Goal: Complete application form: Complete application form

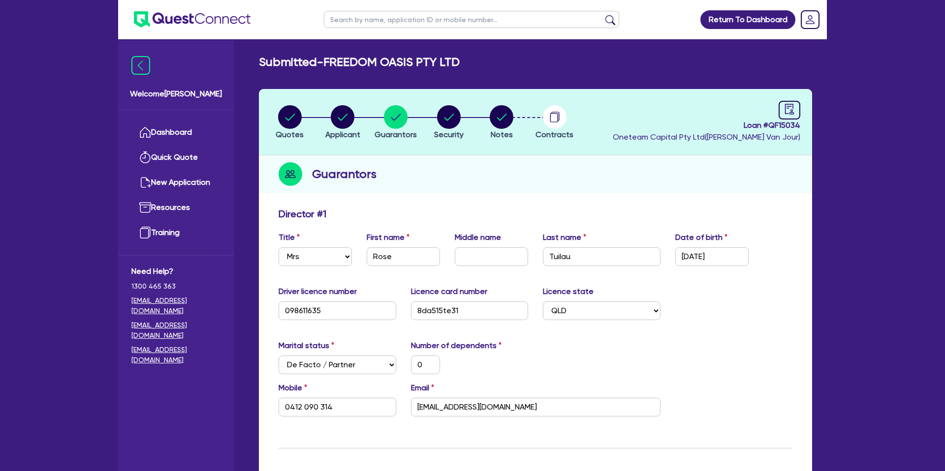
select select "MRS"
select select "QLD"
select select "DE_FACTO"
select select "PROPERTY"
select select "CASH"
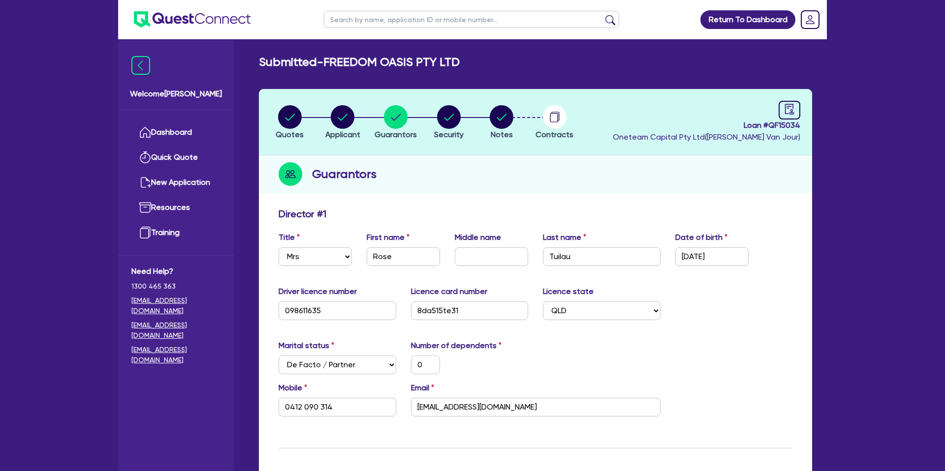
select select "VEHICLE"
select select "MORTGAGE"
click at [435, 123] on header "Quotes Applicant [GEOGRAPHIC_DATA] Security Notes Contracts Loan # QF15034 Onet…" at bounding box center [535, 122] width 553 height 66
click at [154, 137] on link "Dashboard" at bounding box center [175, 132] width 89 height 25
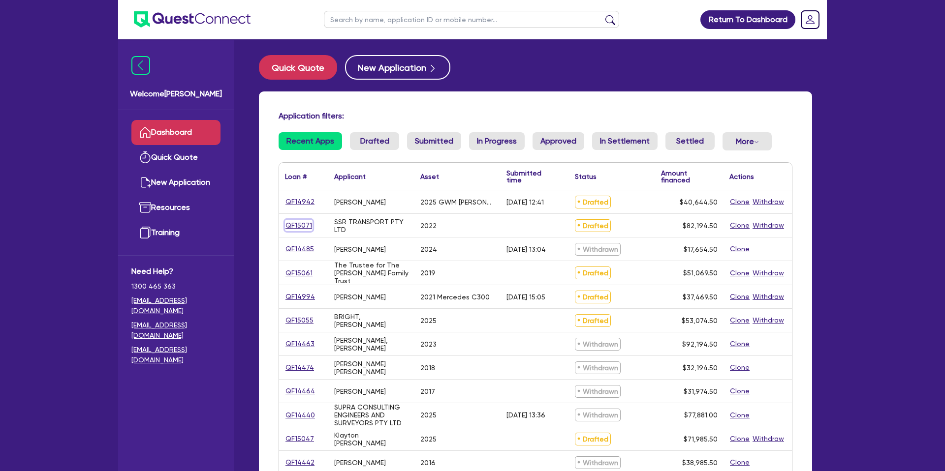
click at [303, 228] on link "QF15071" at bounding box center [299, 225] width 28 height 11
select select "CARS_AND_LIGHT_TRUCKS"
select select "PASSENGER_VEHICLES"
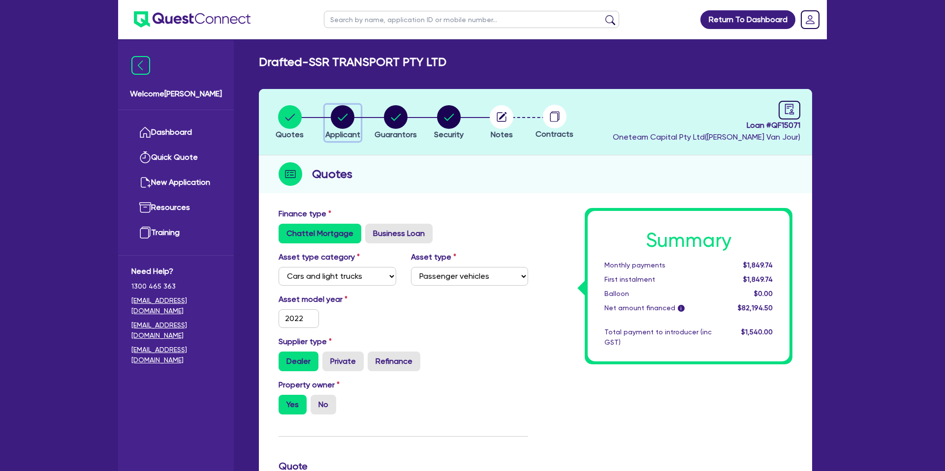
click at [338, 117] on icon "button" at bounding box center [343, 117] width 10 height 7
select select "COMPANY"
select select "TRANSPORT_WAREHOUSING"
select select "WAREHOUSING"
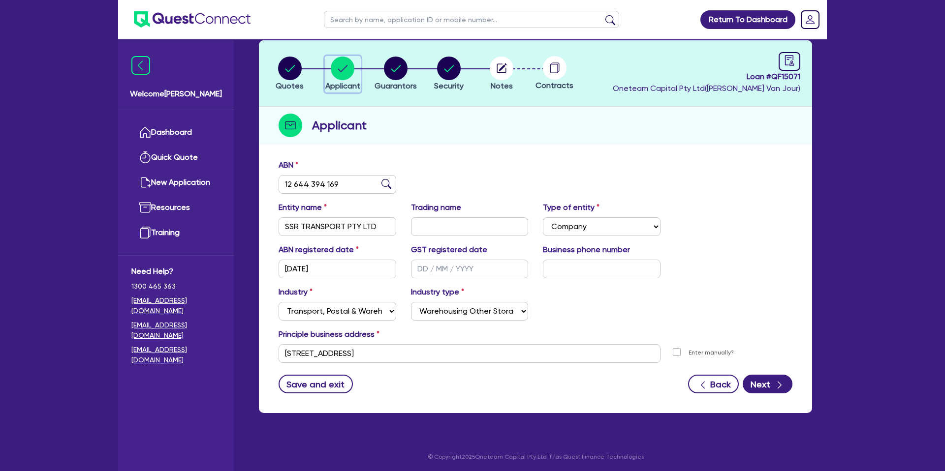
scroll to position [51, 0]
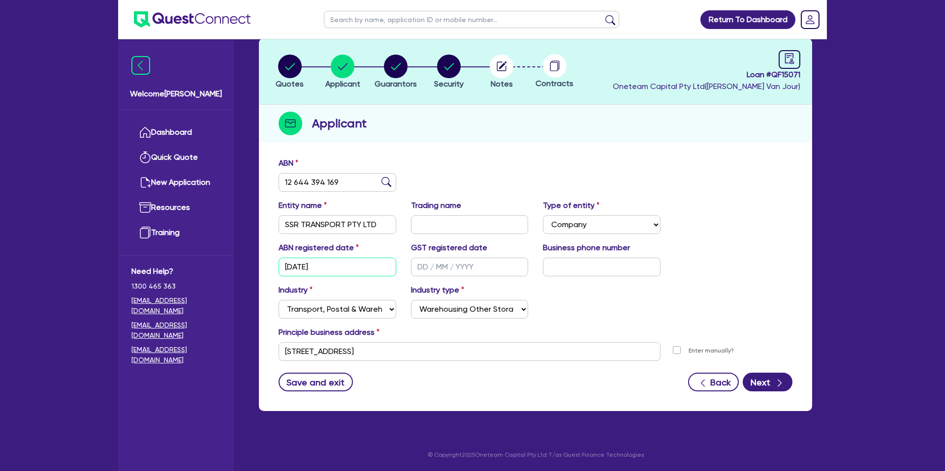
drag, startPoint x: 331, startPoint y: 265, endPoint x: 273, endPoint y: 263, distance: 58.1
click at [273, 263] on div "ABN registered date [DATE]" at bounding box center [337, 259] width 132 height 34
click at [422, 264] on input "text" at bounding box center [470, 267] width 118 height 19
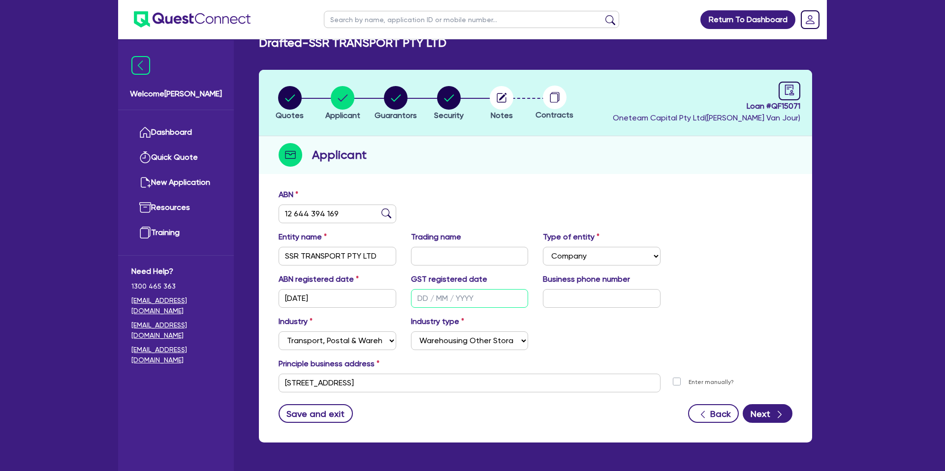
scroll to position [0, 0]
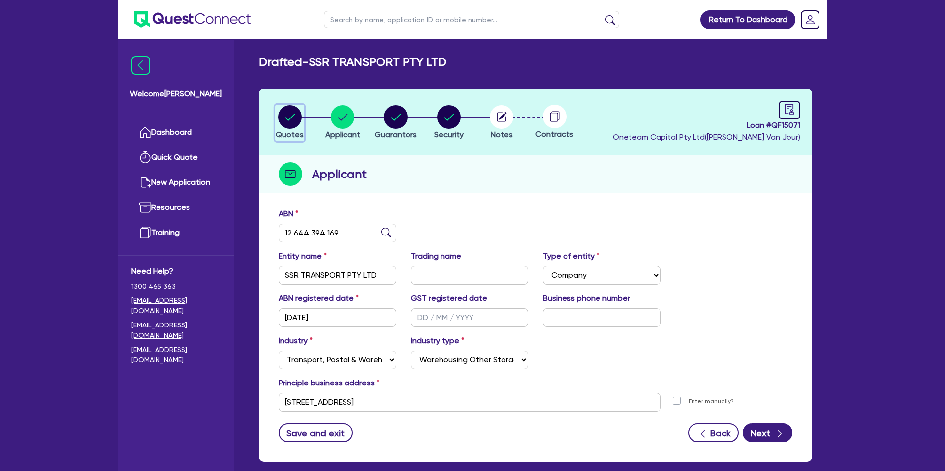
click at [283, 111] on circle "button" at bounding box center [290, 117] width 24 height 24
select select "CARS_AND_LIGHT_TRUCKS"
select select "PASSENGER_VEHICLES"
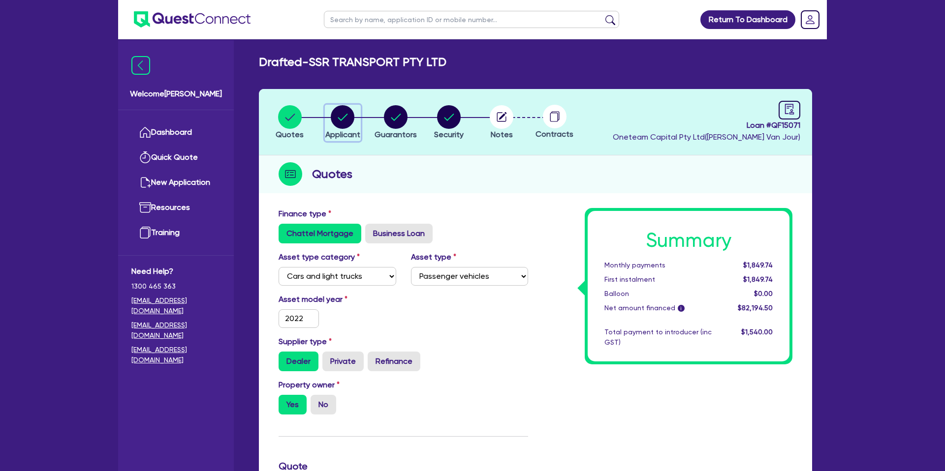
click at [350, 117] on circle "button" at bounding box center [343, 117] width 24 height 24
select select "COMPANY"
select select "TRANSPORT_WAREHOUSING"
select select "WAREHOUSING"
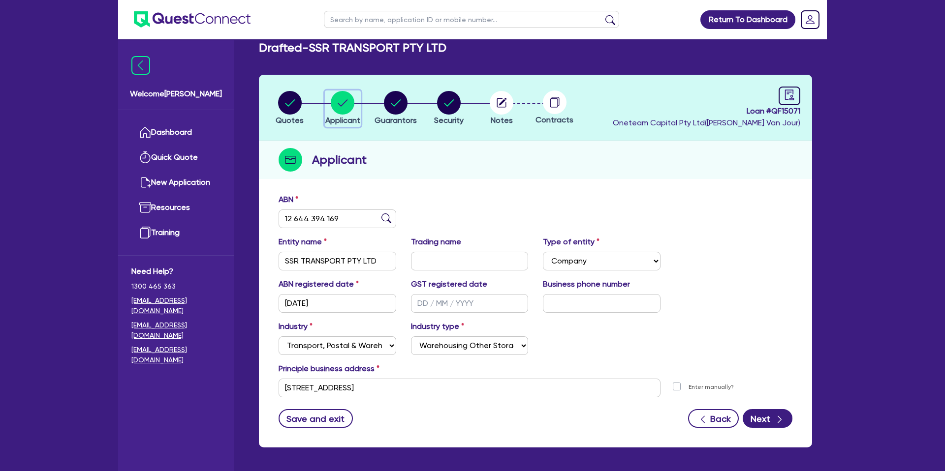
scroll to position [12, 0]
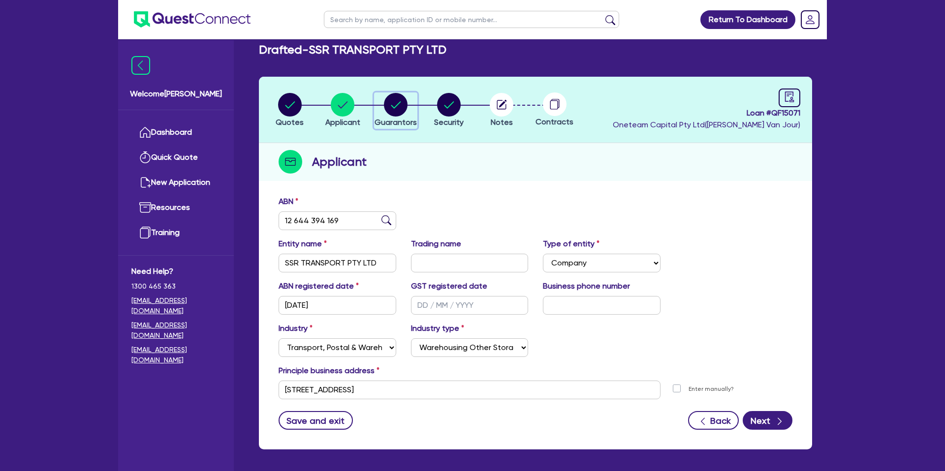
click at [395, 101] on circle "button" at bounding box center [396, 105] width 24 height 24
select select "MR"
select select "[GEOGRAPHIC_DATA]"
select select "SINGLE"
select select "CASH"
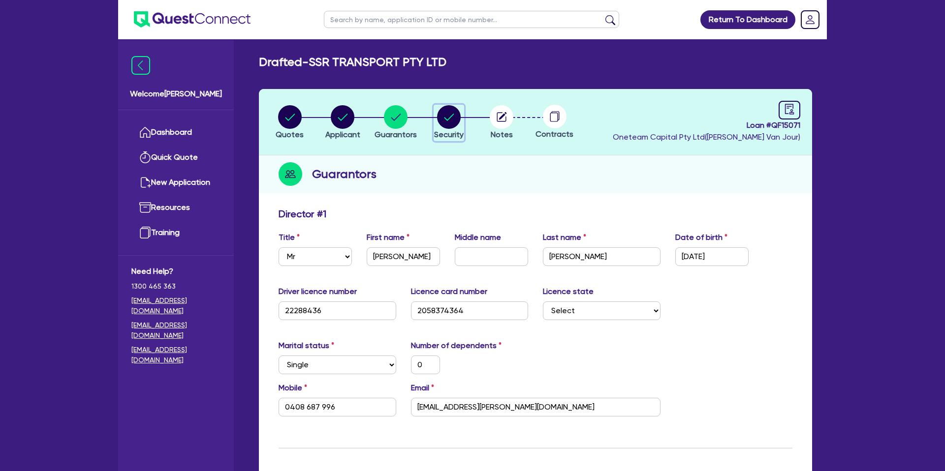
drag, startPoint x: 447, startPoint y: 111, endPoint x: 458, endPoint y: 110, distance: 11.3
click at [451, 110] on circle "button" at bounding box center [449, 117] width 24 height 24
select select "CARS_AND_LIGHT_TRUCKS"
select select "PASSENGER_VEHICLES"
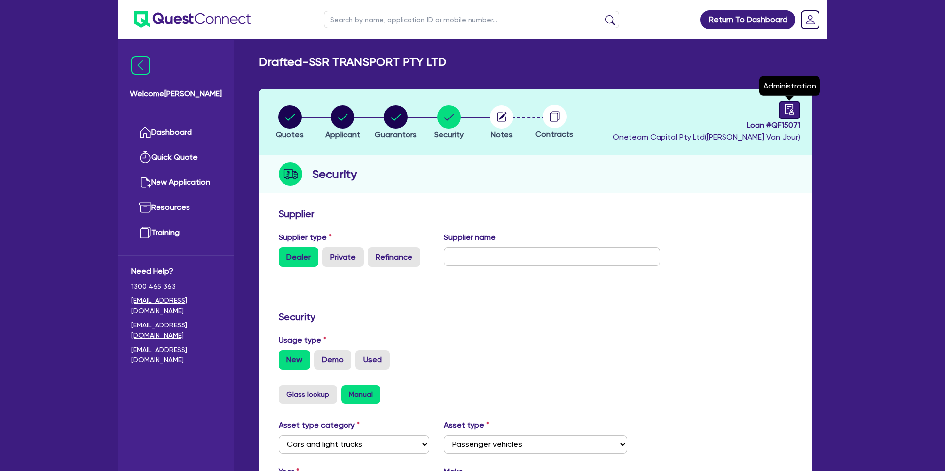
click at [792, 110] on icon "audit" at bounding box center [789, 109] width 9 height 10
select select "DRAFTED_NEW"
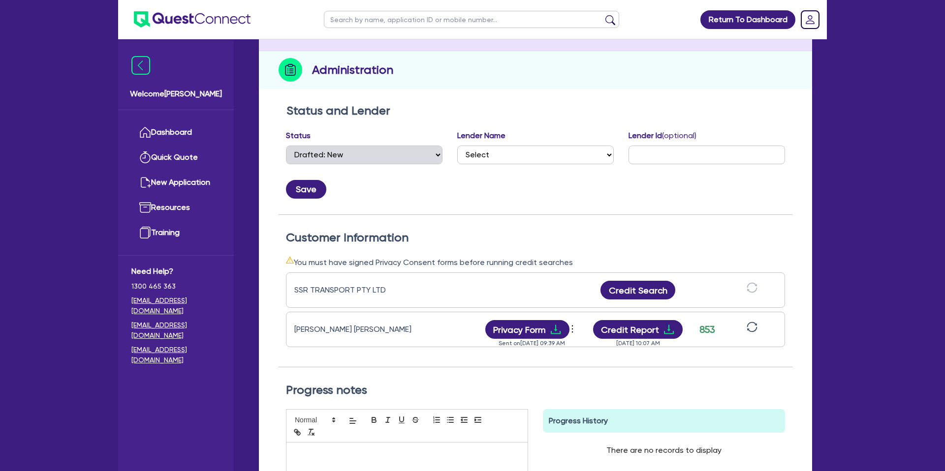
scroll to position [105, 0]
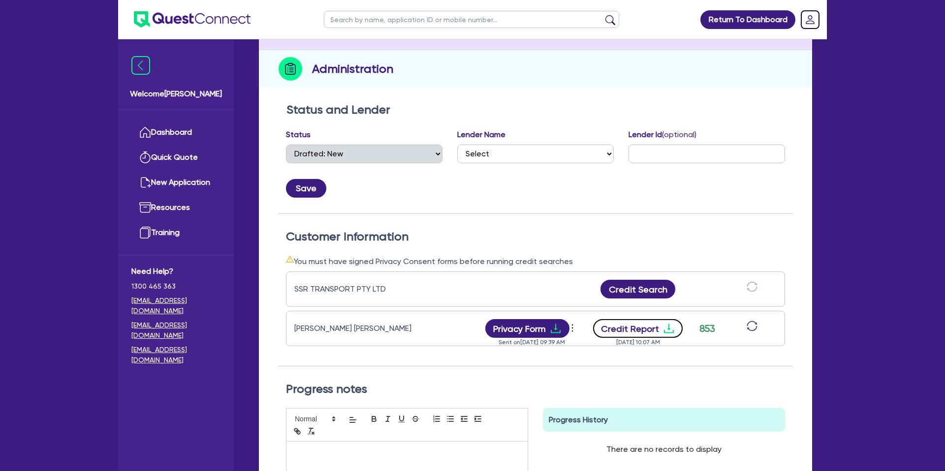
click at [653, 323] on button "Credit Report" at bounding box center [638, 328] width 90 height 19
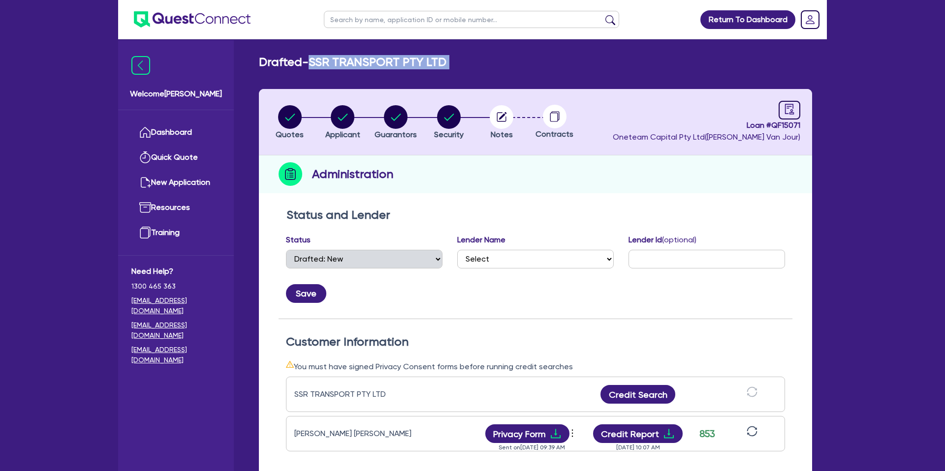
drag, startPoint x: 313, startPoint y: 62, endPoint x: 467, endPoint y: 74, distance: 154.5
click at [467, 74] on div "Drafted - SSR TRANSPORT PTY LTD Quotes Applicant [GEOGRAPHIC_DATA] Security Not…" at bounding box center [535, 379] width 583 height 648
copy div "SSR TRANSPORT PTY LTD Quotes Applicant Guarantors Security Notes"
click at [382, 130] on span "Guarantors" at bounding box center [395, 134] width 42 height 9
select select "MR"
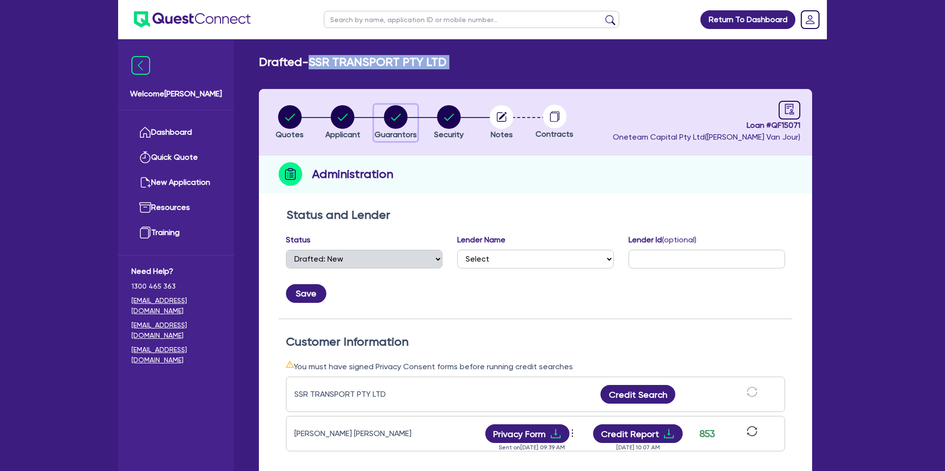
select select "[GEOGRAPHIC_DATA]"
select select "SINGLE"
select select "CASH"
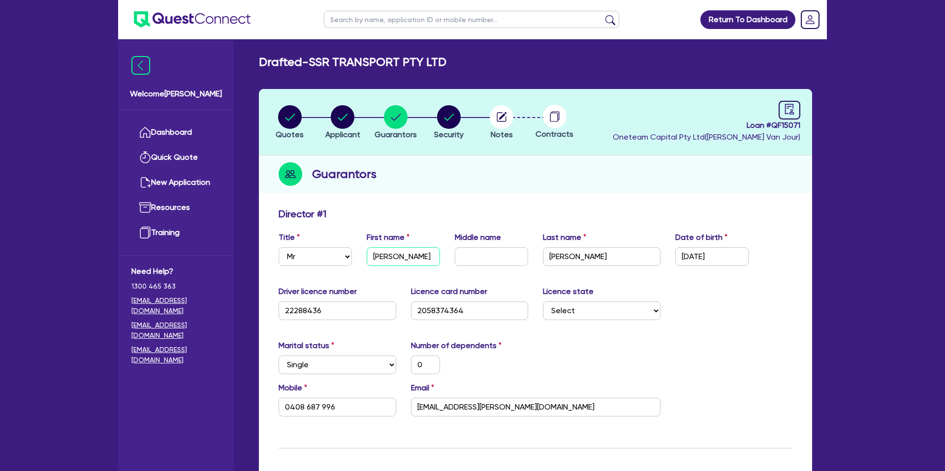
scroll to position [0, 6]
drag, startPoint x: 373, startPoint y: 254, endPoint x: 435, endPoint y: 258, distance: 63.1
click at [436, 258] on input "[PERSON_NAME]" at bounding box center [403, 257] width 73 height 19
drag, startPoint x: 427, startPoint y: 135, endPoint x: 423, endPoint y: 143, distance: 8.8
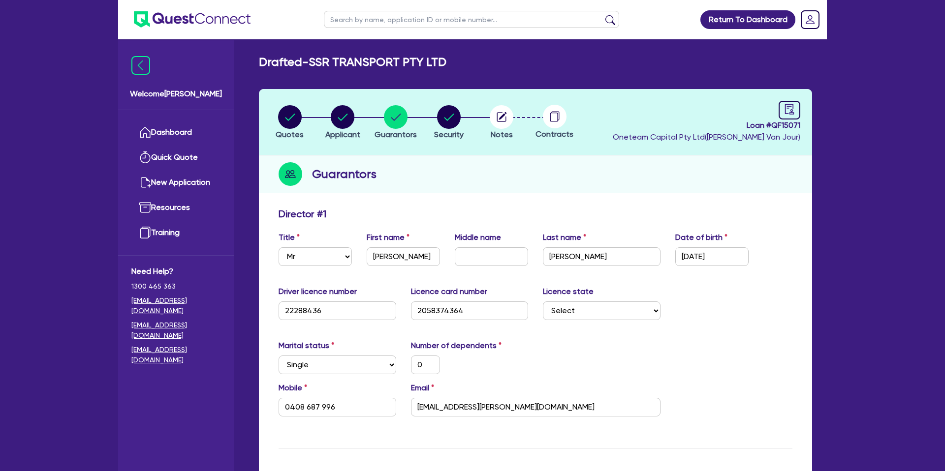
click at [426, 138] on li "Security" at bounding box center [448, 122] width 53 height 34
click at [391, 257] on input "[PERSON_NAME]" at bounding box center [403, 257] width 73 height 19
click at [391, 258] on input "[PERSON_NAME]" at bounding box center [403, 257] width 73 height 19
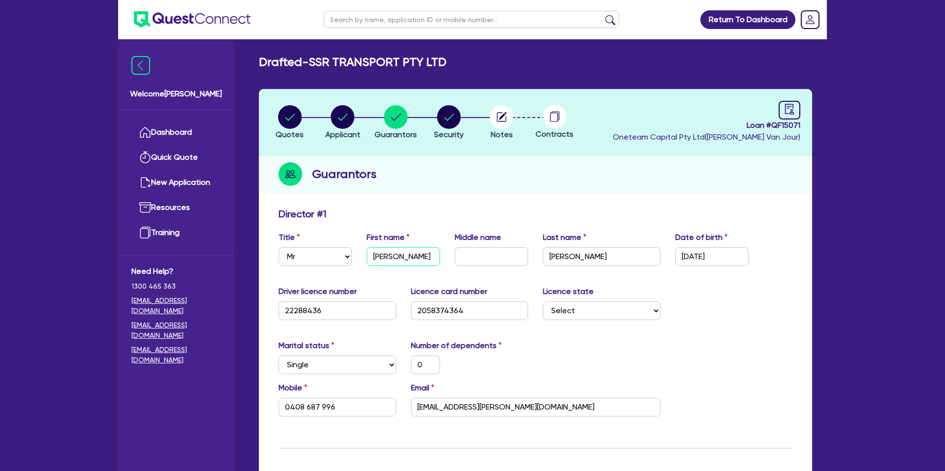
scroll to position [56, 0]
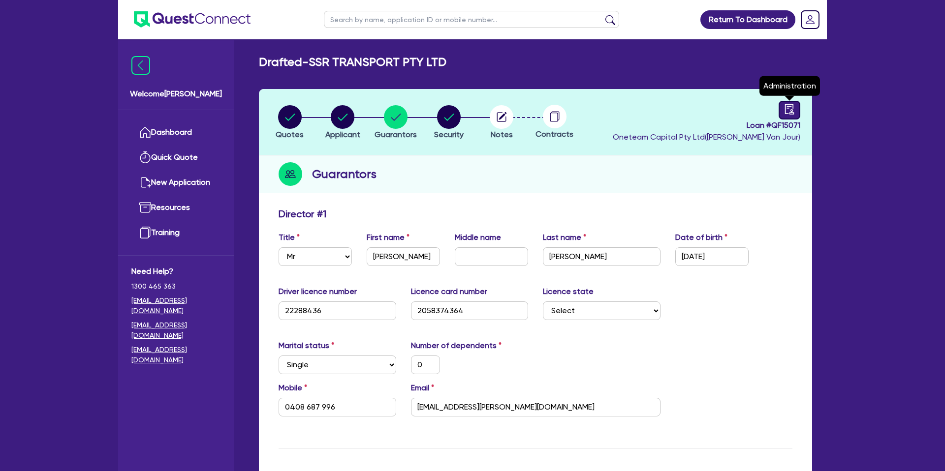
click at [797, 104] on link at bounding box center [789, 110] width 22 height 19
select select "DRAFTED_NEW"
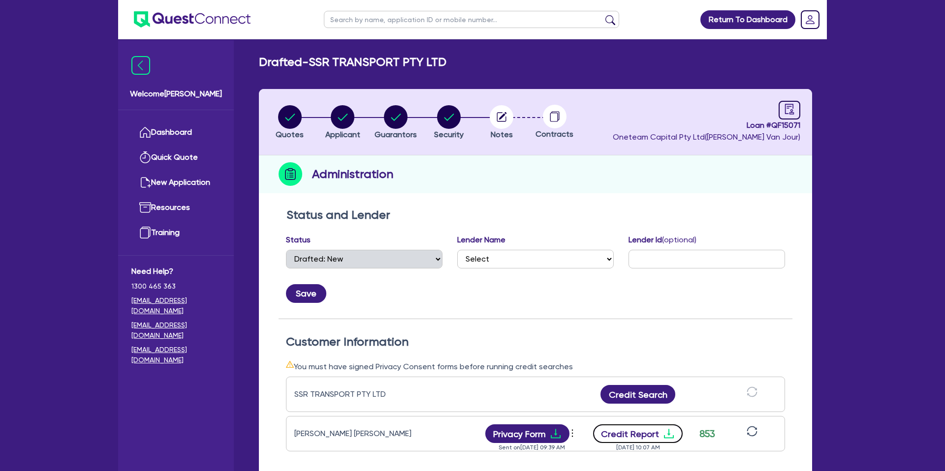
click at [653, 431] on button "Credit Report" at bounding box center [638, 434] width 90 height 19
click at [165, 118] on ul "Dashboard Quick Quote New Application Ref Company Ref Salesperson Resources Tra…" at bounding box center [176, 182] width 116 height 145
click at [168, 129] on link "Dashboard" at bounding box center [175, 132] width 89 height 25
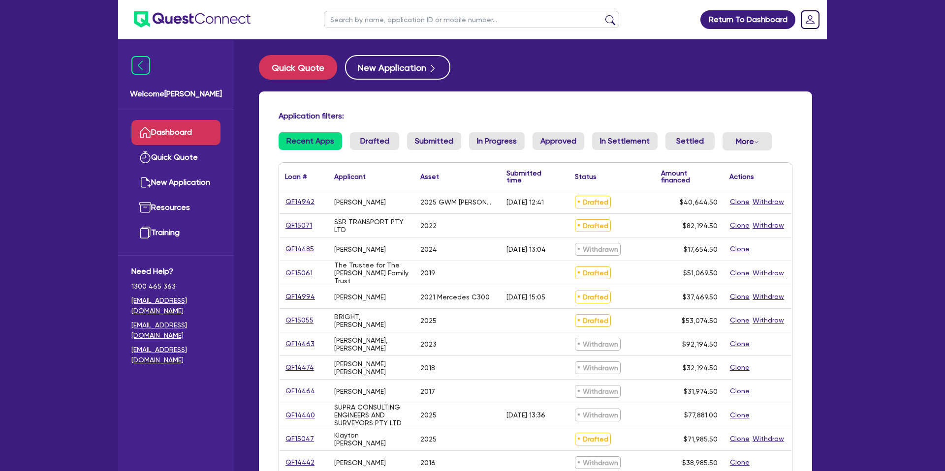
click at [414, 22] on input "text" at bounding box center [471, 19] width 295 height 17
type input "a"
click at [602, 15] on button "submit" at bounding box center [610, 22] width 16 height 14
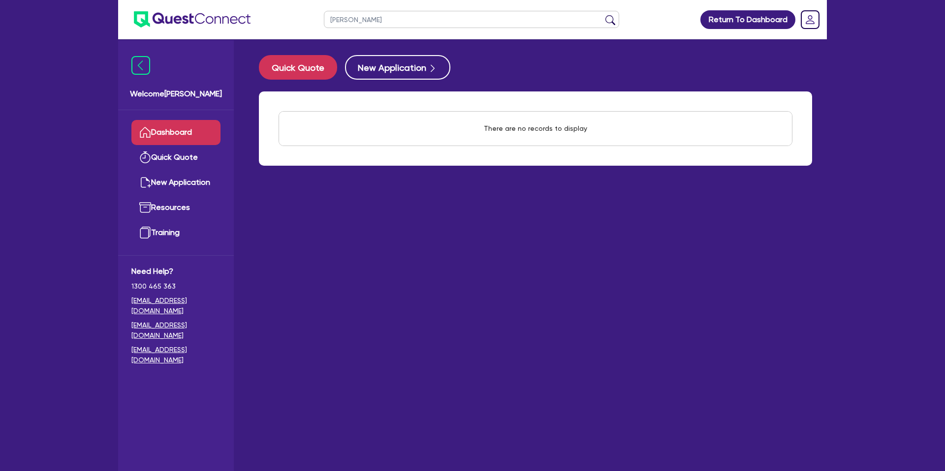
click at [387, 26] on input "[PERSON_NAME]" at bounding box center [471, 19] width 295 height 17
type input "nic"
click at [602, 15] on button "submit" at bounding box center [610, 22] width 16 height 14
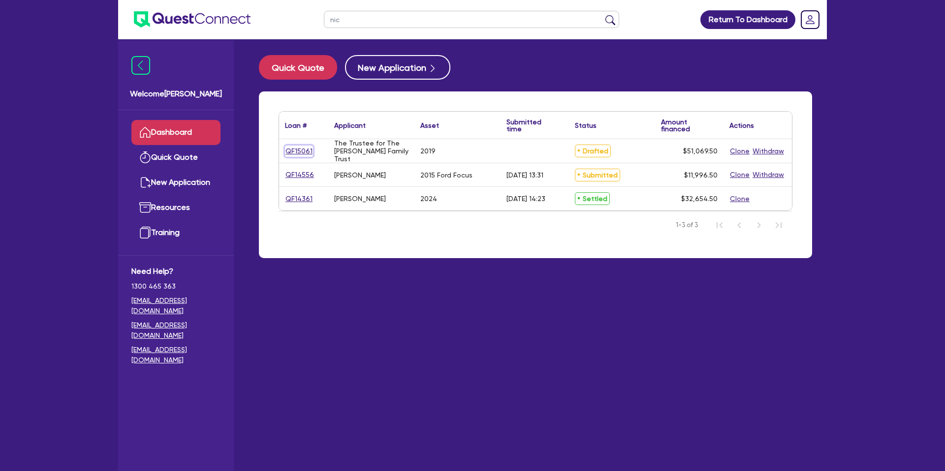
click at [304, 151] on link "QF15061" at bounding box center [299, 151] width 28 height 11
select select "CARS_AND_LIGHT_TRUCKS"
select select "PASSENGER_VEHICLES"
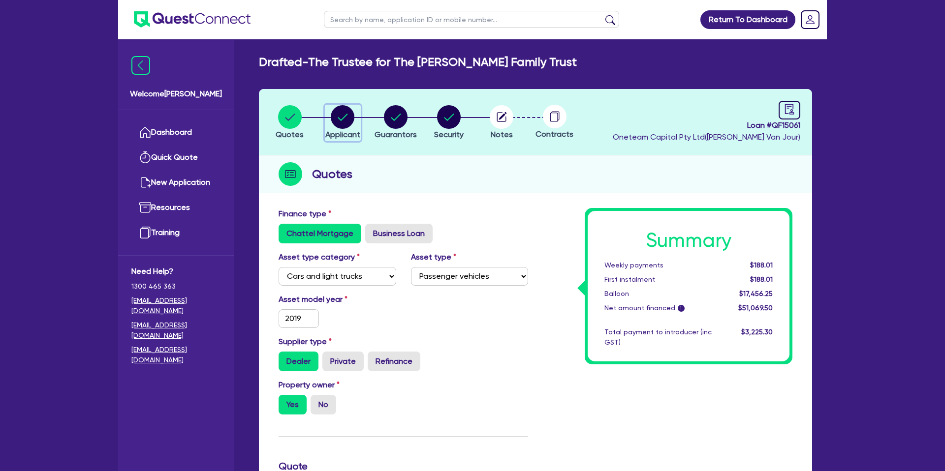
click at [350, 105] on icon "button" at bounding box center [343, 117] width 24 height 24
select select "TRUST"
select select "INDIVIDUAL"
select select "BUILDING_CONSTRUCTION"
select select "BUSINESSES_CONSTRUCTION_SERVICES"
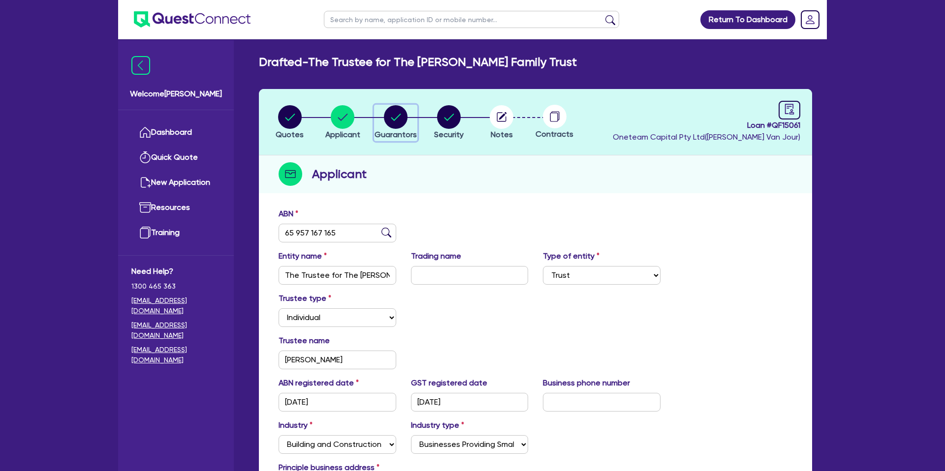
click at [401, 115] on circle "button" at bounding box center [396, 117] width 24 height 24
select select "MR"
select select "VIC"
select select "MARRIED"
select select "PROPERTY"
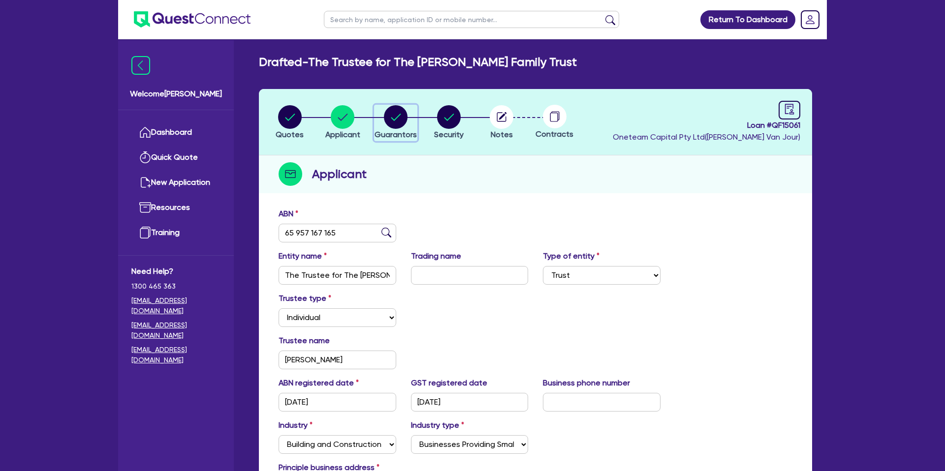
select select "OTHER"
select select "VEHICLE"
select select "MORTGAGE"
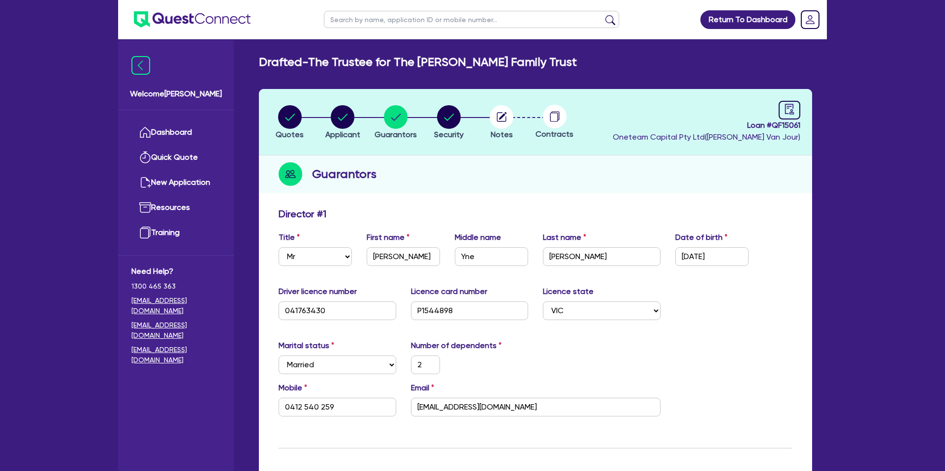
click at [430, 116] on li "Security" at bounding box center [448, 122] width 53 height 34
drag, startPoint x: 439, startPoint y: 117, endPoint x: 468, endPoint y: 115, distance: 29.1
click at [446, 117] on circle "button" at bounding box center [449, 117] width 24 height 24
select select "CARS_AND_LIGHT_TRUCKS"
select select "PASSENGER_VEHICLES"
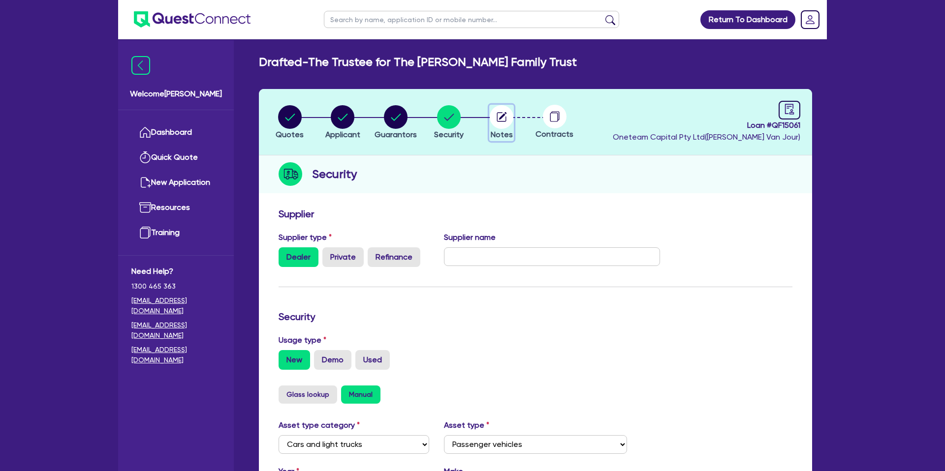
click at [497, 115] on circle "button" at bounding box center [502, 117] width 24 height 24
